Goal: Find specific page/section: Find specific page/section

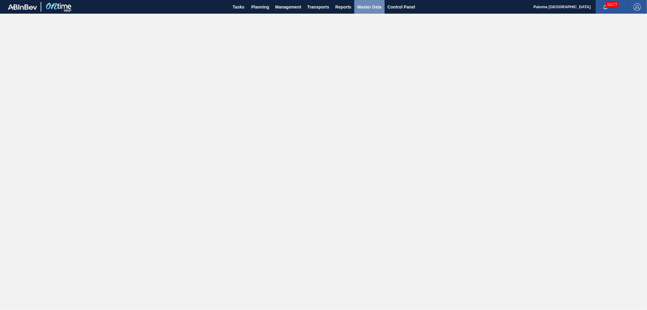
click at [364, 4] on span "Master Data" at bounding box center [369, 6] width 24 height 7
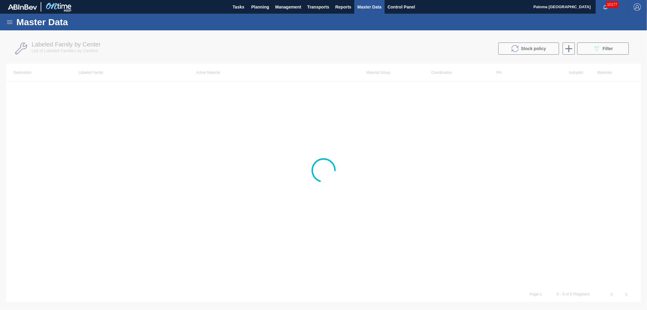
click at [11, 20] on icon at bounding box center [9, 22] width 5 height 4
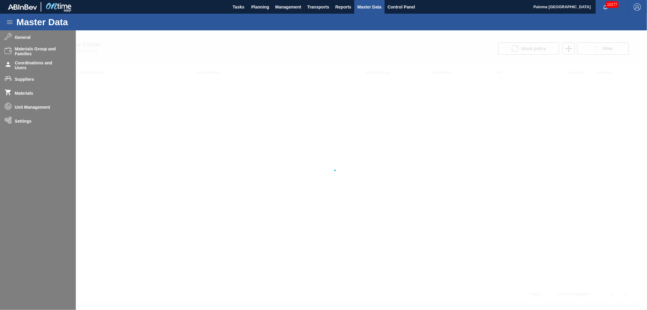
click at [20, 36] on div at bounding box center [323, 169] width 647 height 279
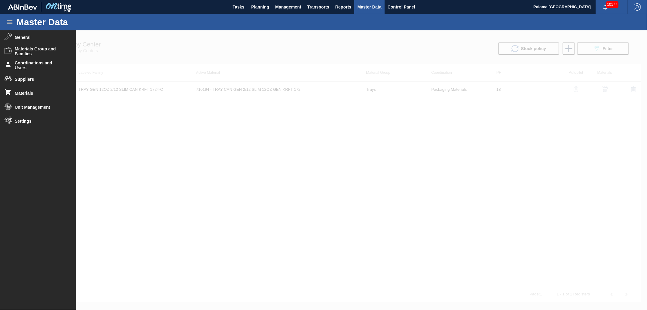
click at [20, 36] on span "General" at bounding box center [40, 37] width 50 height 5
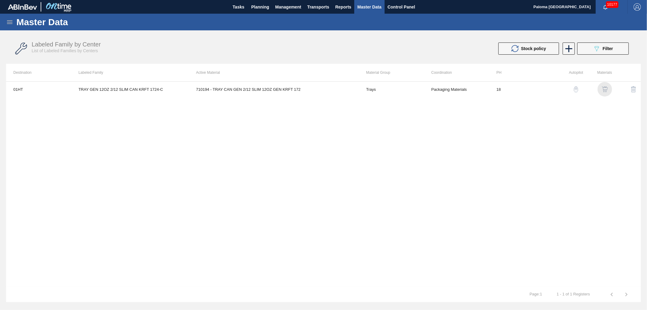
click at [603, 88] on img "button" at bounding box center [605, 89] width 6 height 6
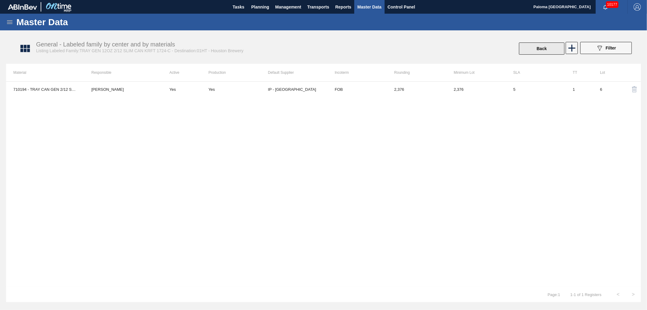
click at [558, 51] on button "Back" at bounding box center [542, 48] width 46 height 12
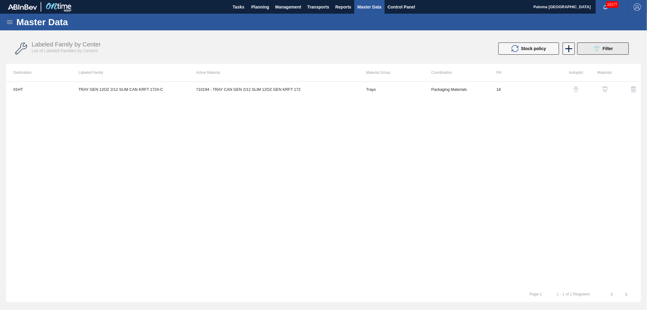
click at [604, 50] on span "Filter" at bounding box center [608, 48] width 10 height 5
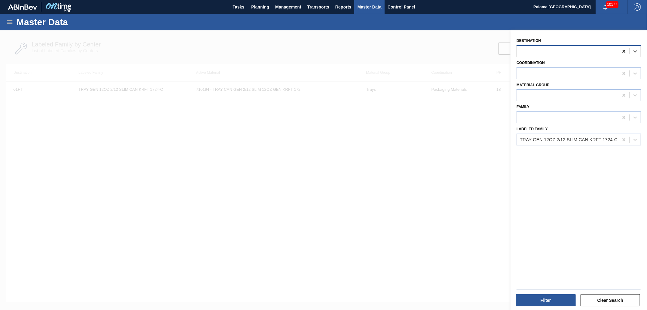
click at [625, 49] on icon at bounding box center [624, 51] width 6 height 6
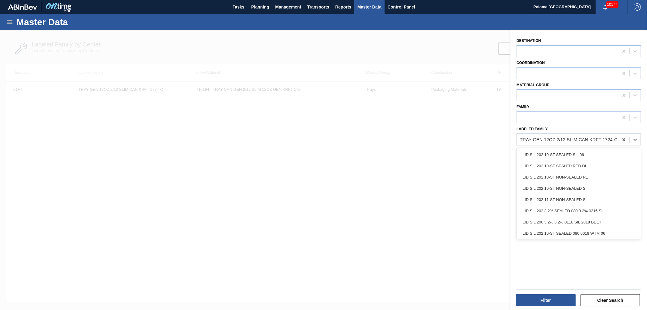
click at [549, 137] on div "TRAY GEN 12OZ 2/12 SLIM CAN KRFT 1724-C" at bounding box center [569, 139] width 98 height 5
